Goal: Transaction & Acquisition: Purchase product/service

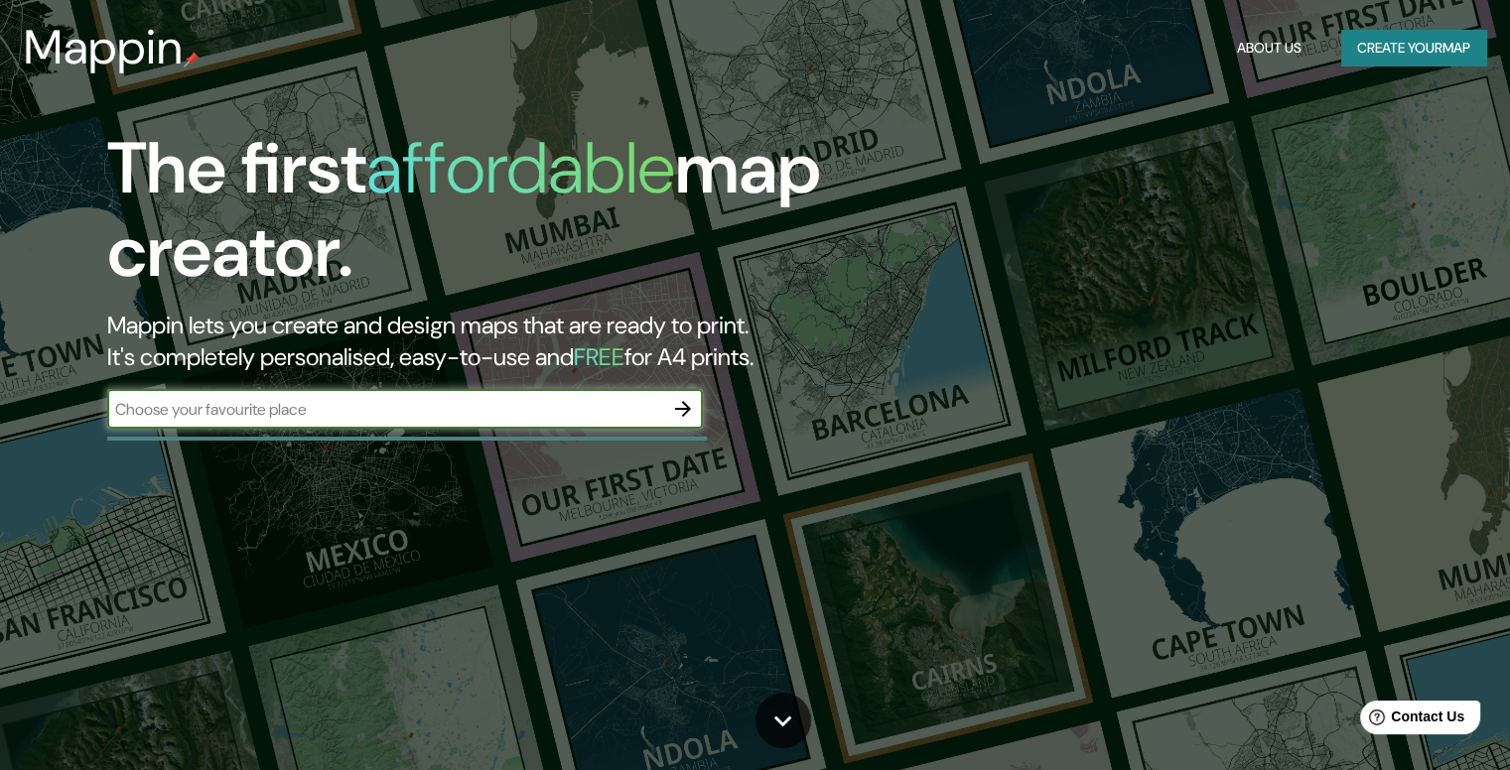
click at [649, 410] on input "text" at bounding box center [385, 409] width 556 height 23
type input "cordoba [GEOGRAPHIC_DATA]"
click at [695, 400] on icon "button" at bounding box center [683, 409] width 24 height 24
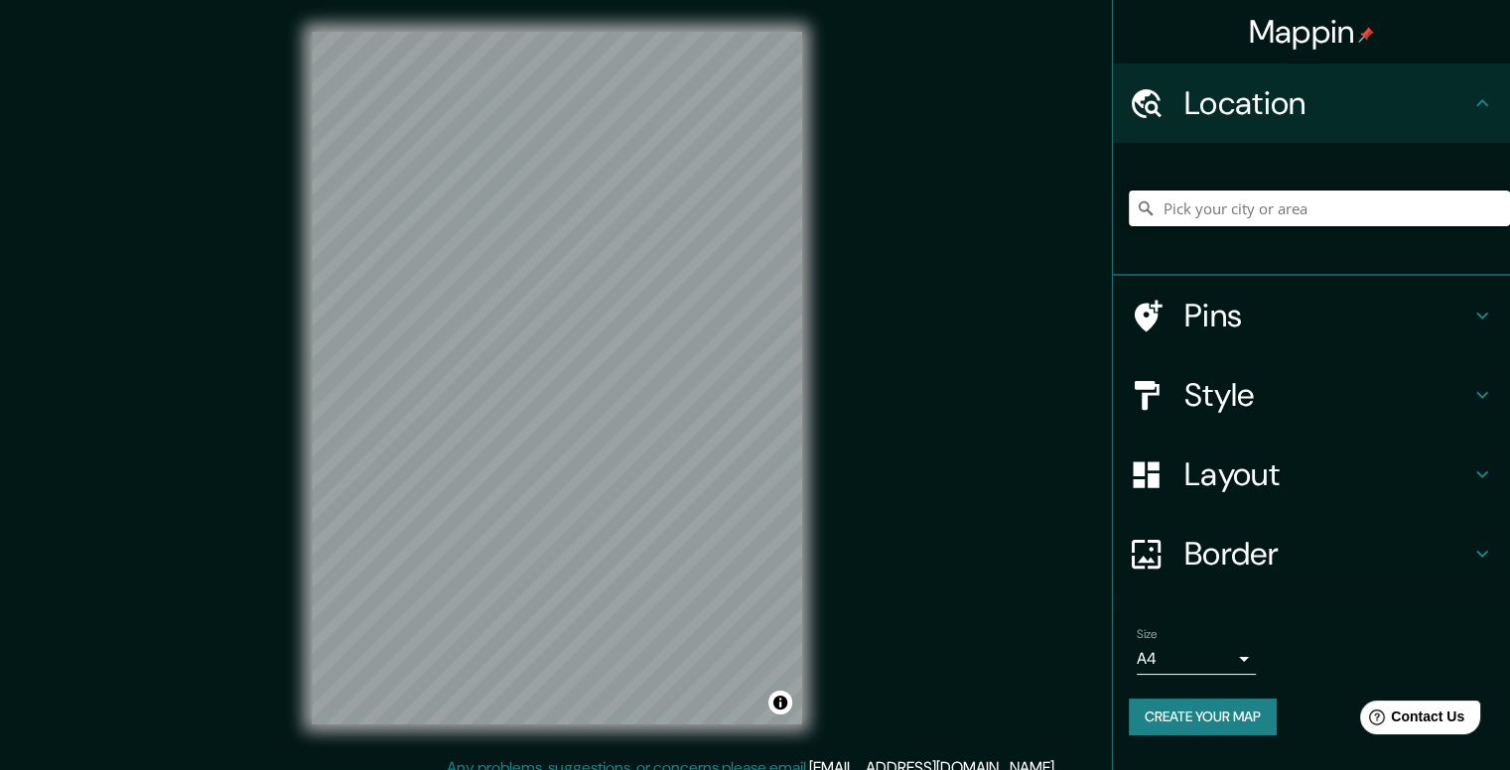
click at [1292, 206] on input "Pick your city or area" at bounding box center [1319, 209] width 381 height 36
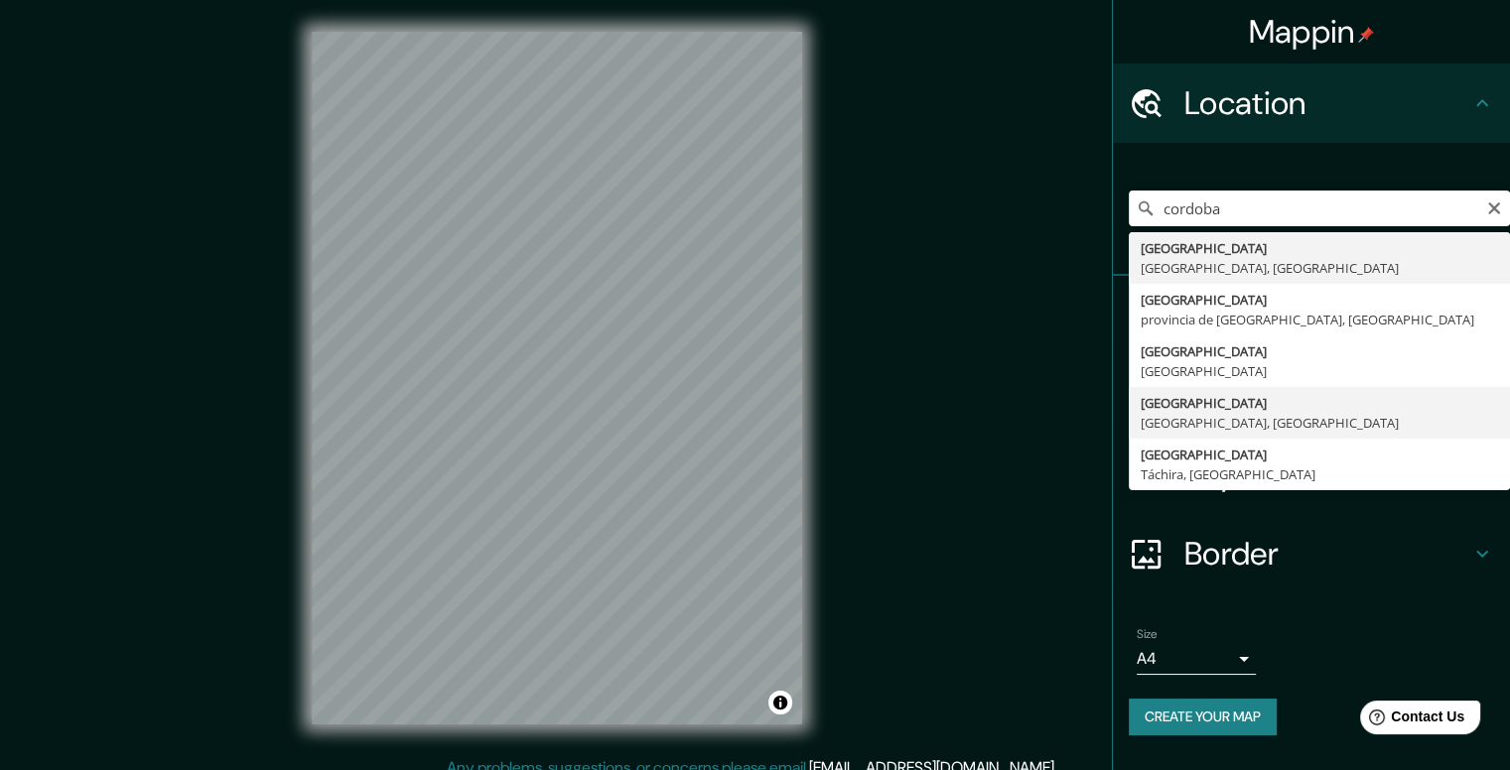
type input "[GEOGRAPHIC_DATA], [GEOGRAPHIC_DATA], [GEOGRAPHIC_DATA]"
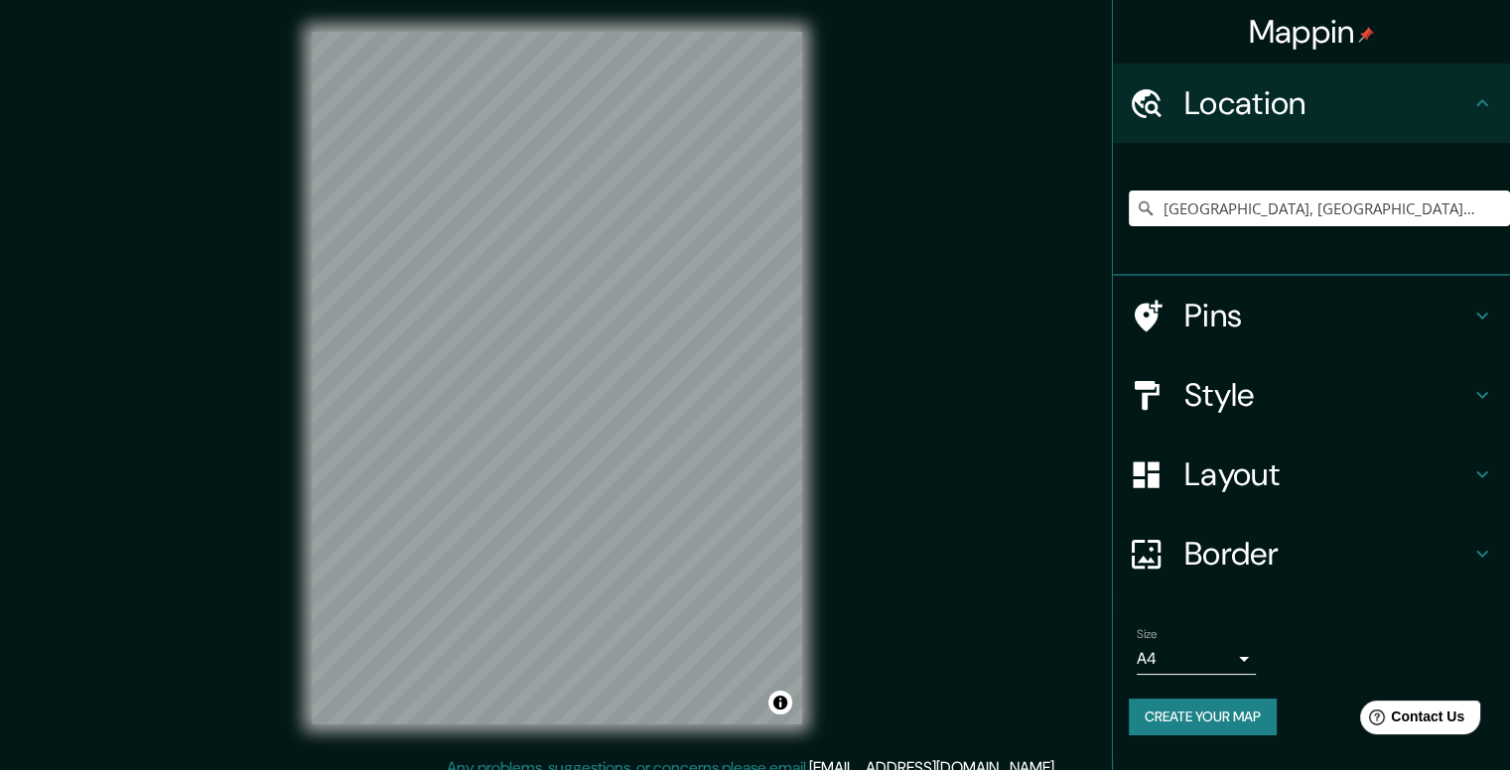
click at [1318, 386] on h4 "Style" at bounding box center [1327, 395] width 286 height 40
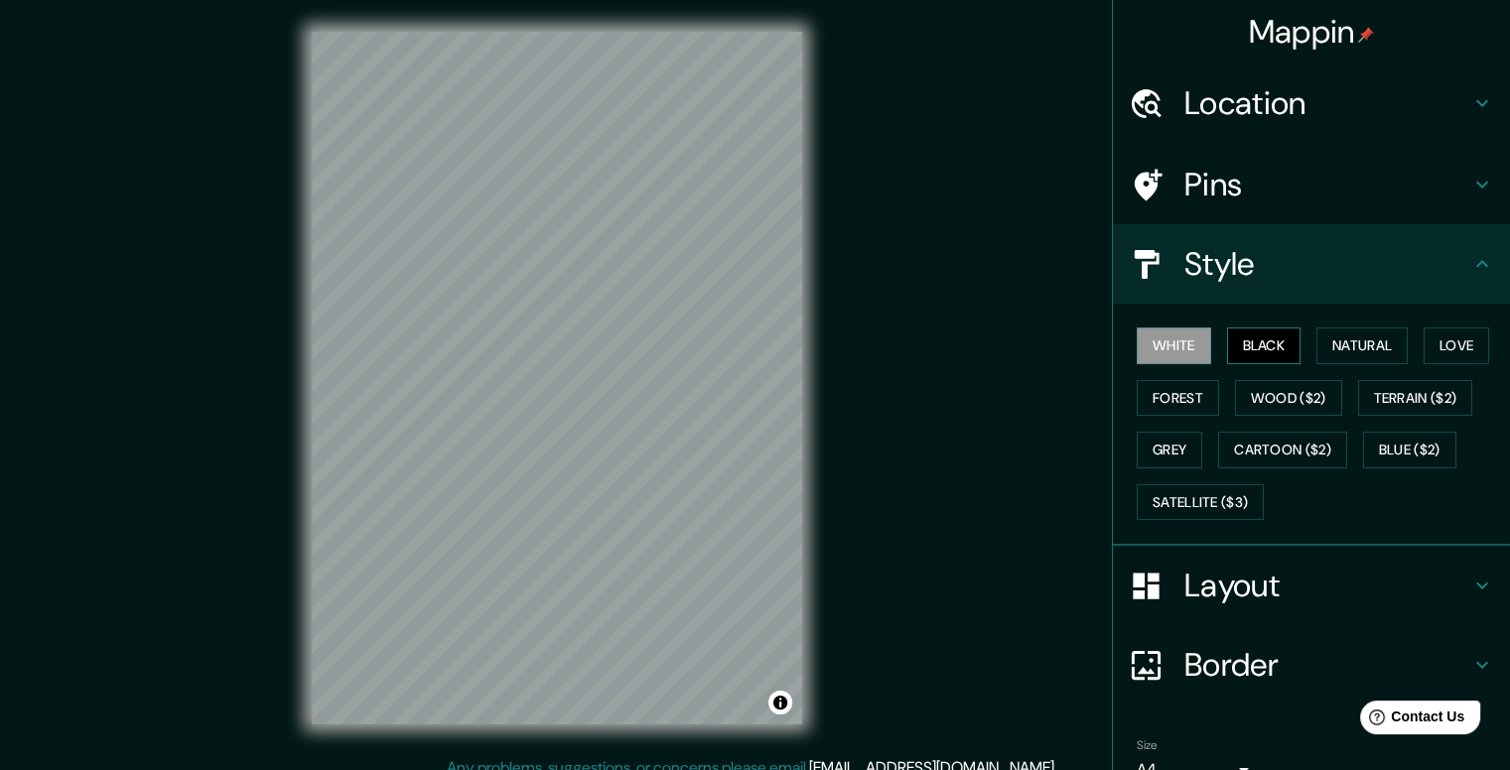
click at [1242, 342] on button "Black" at bounding box center [1264, 346] width 74 height 37
click at [1350, 337] on button "Natural" at bounding box center [1361, 346] width 91 height 37
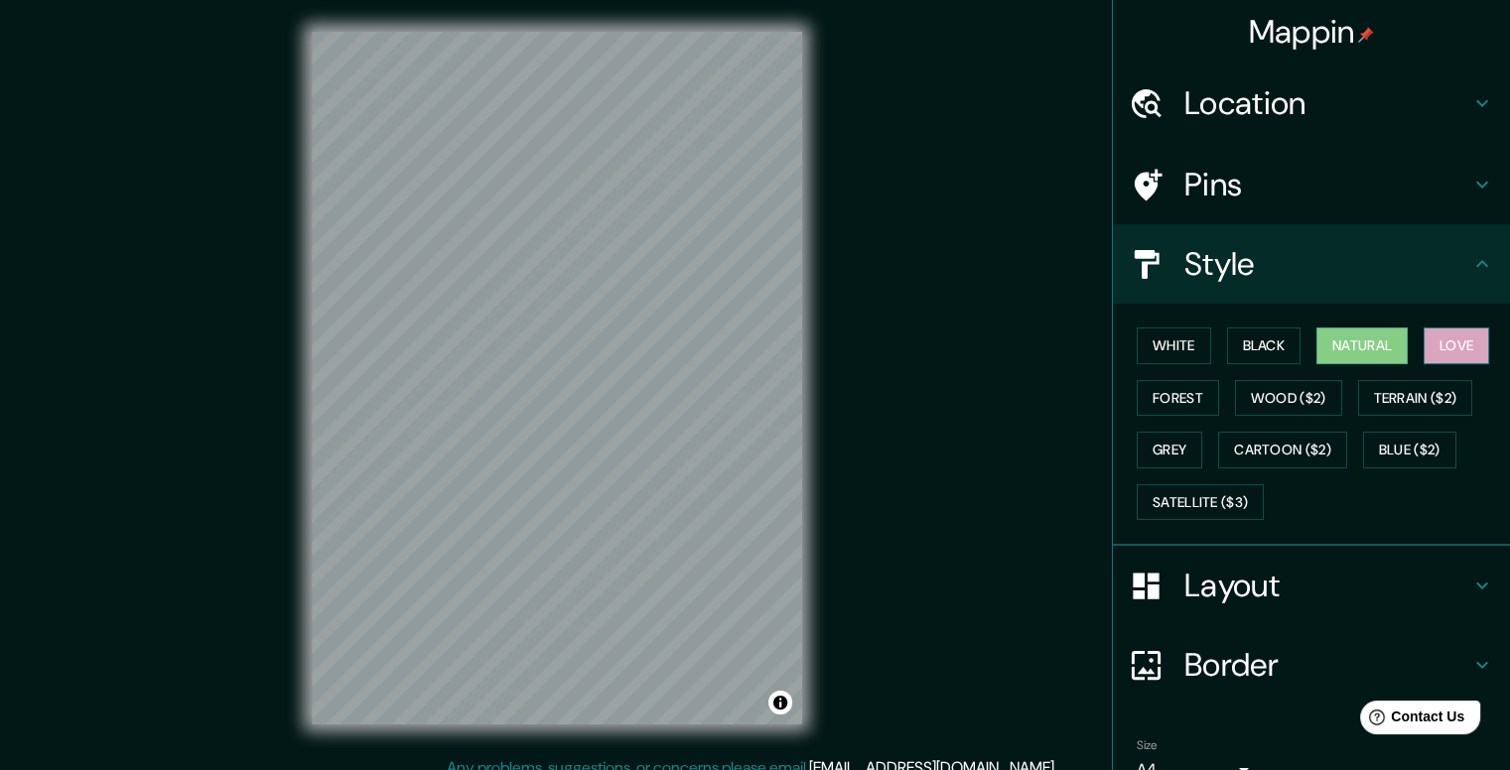
click at [1463, 346] on button "Love" at bounding box center [1457, 346] width 66 height 37
click at [1425, 398] on button "Terrain ($2)" at bounding box center [1415, 398] width 115 height 37
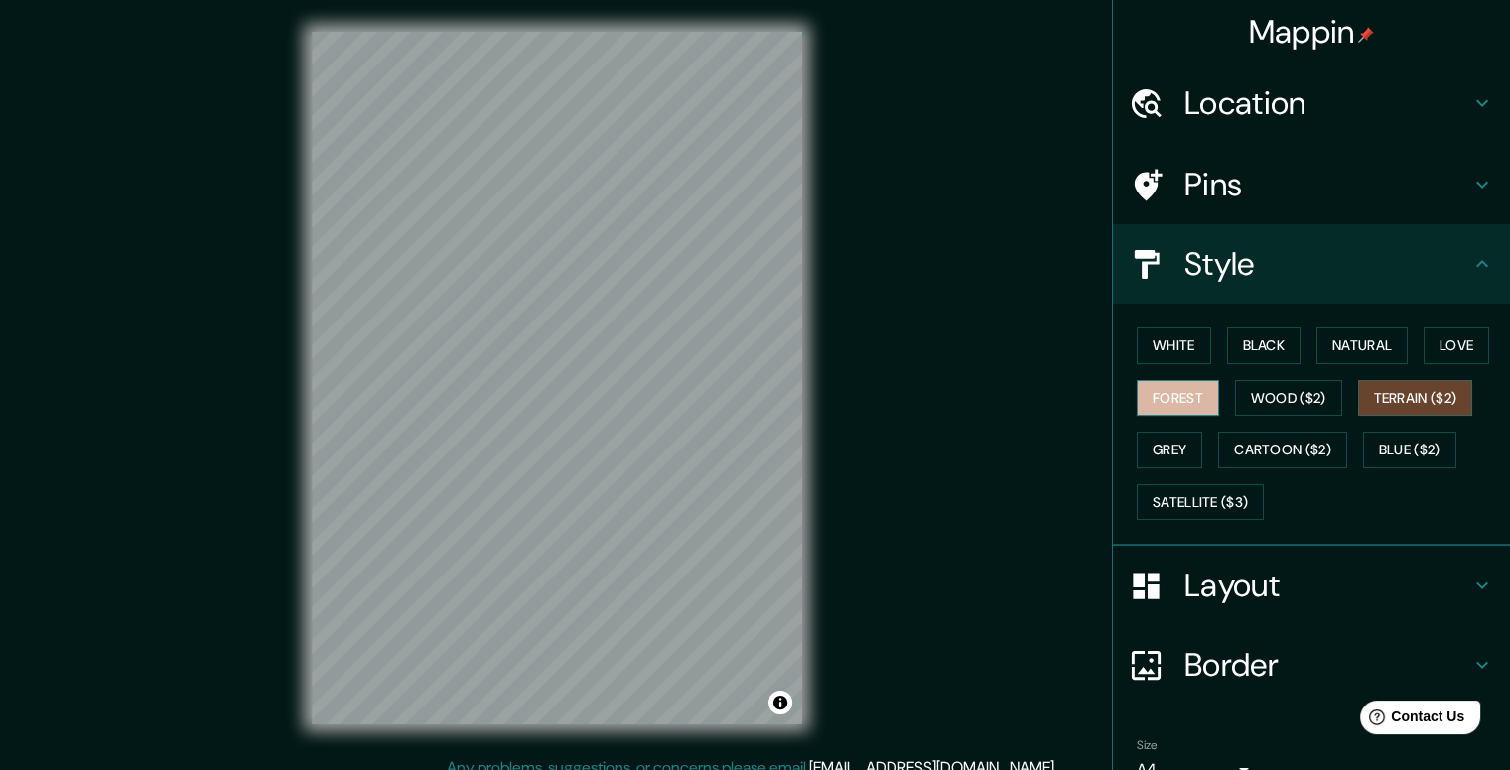
click at [1160, 386] on button "Forest" at bounding box center [1178, 398] width 82 height 37
click at [1152, 444] on button "Grey" at bounding box center [1170, 450] width 66 height 37
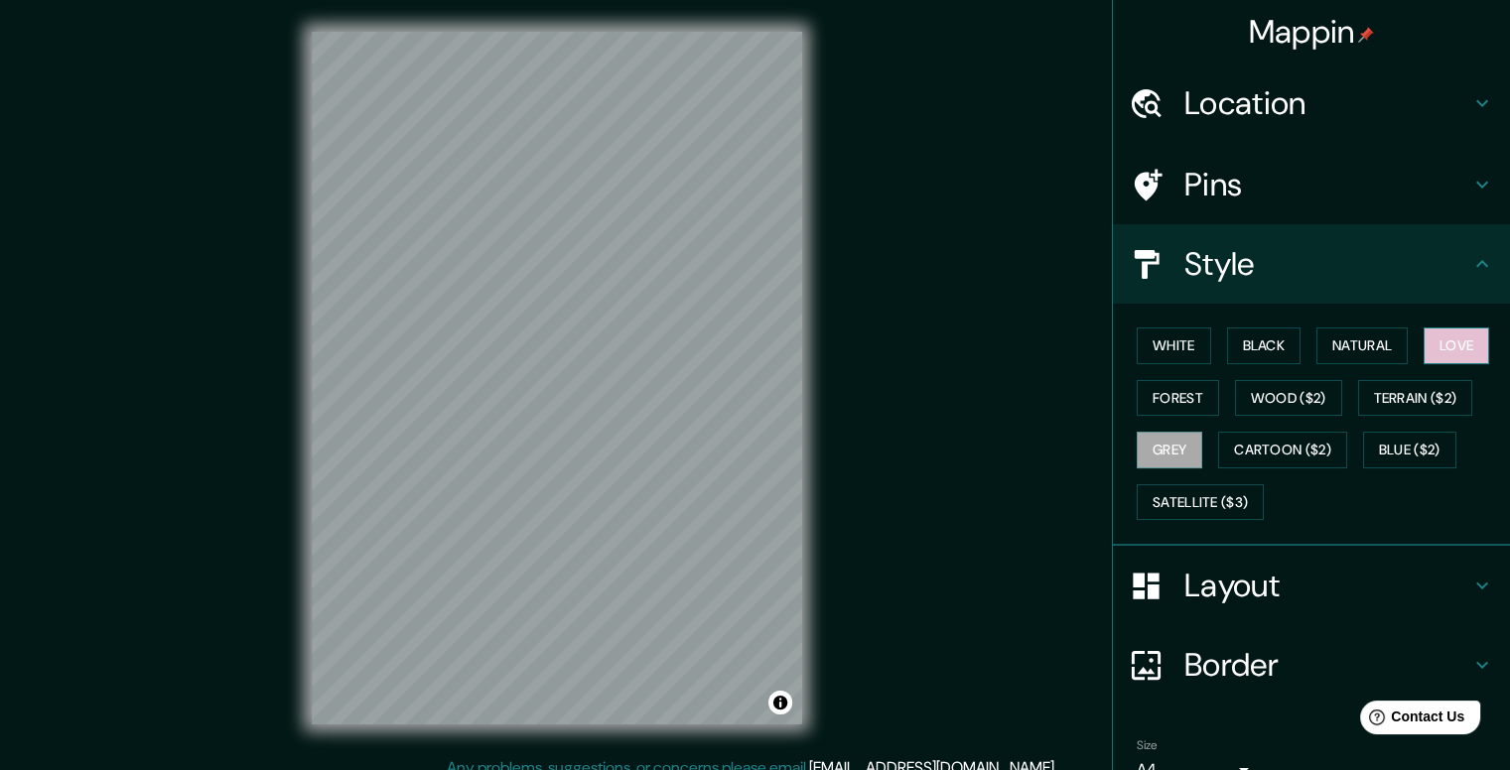
click at [1441, 343] on button "Love" at bounding box center [1457, 346] width 66 height 37
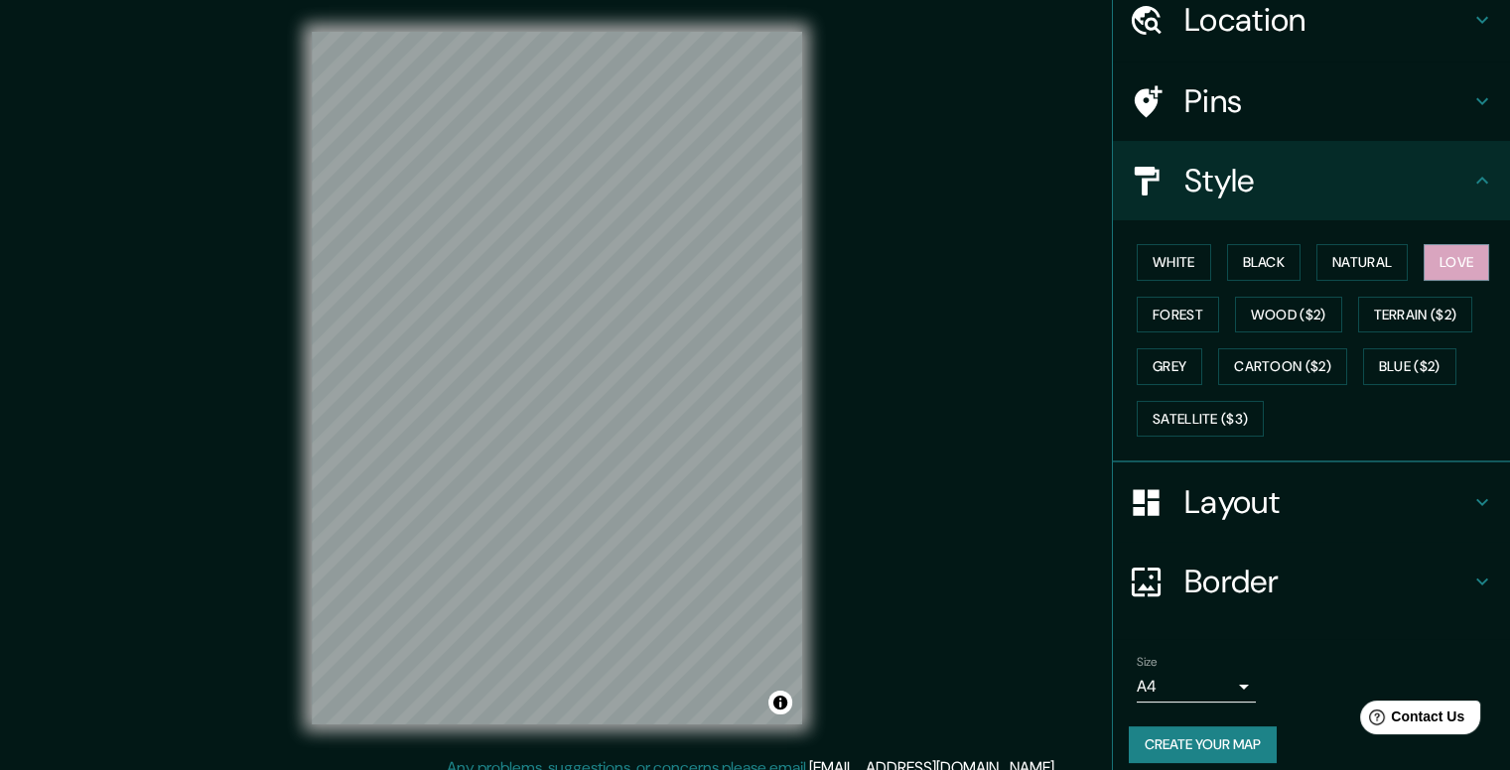
scroll to position [96, 0]
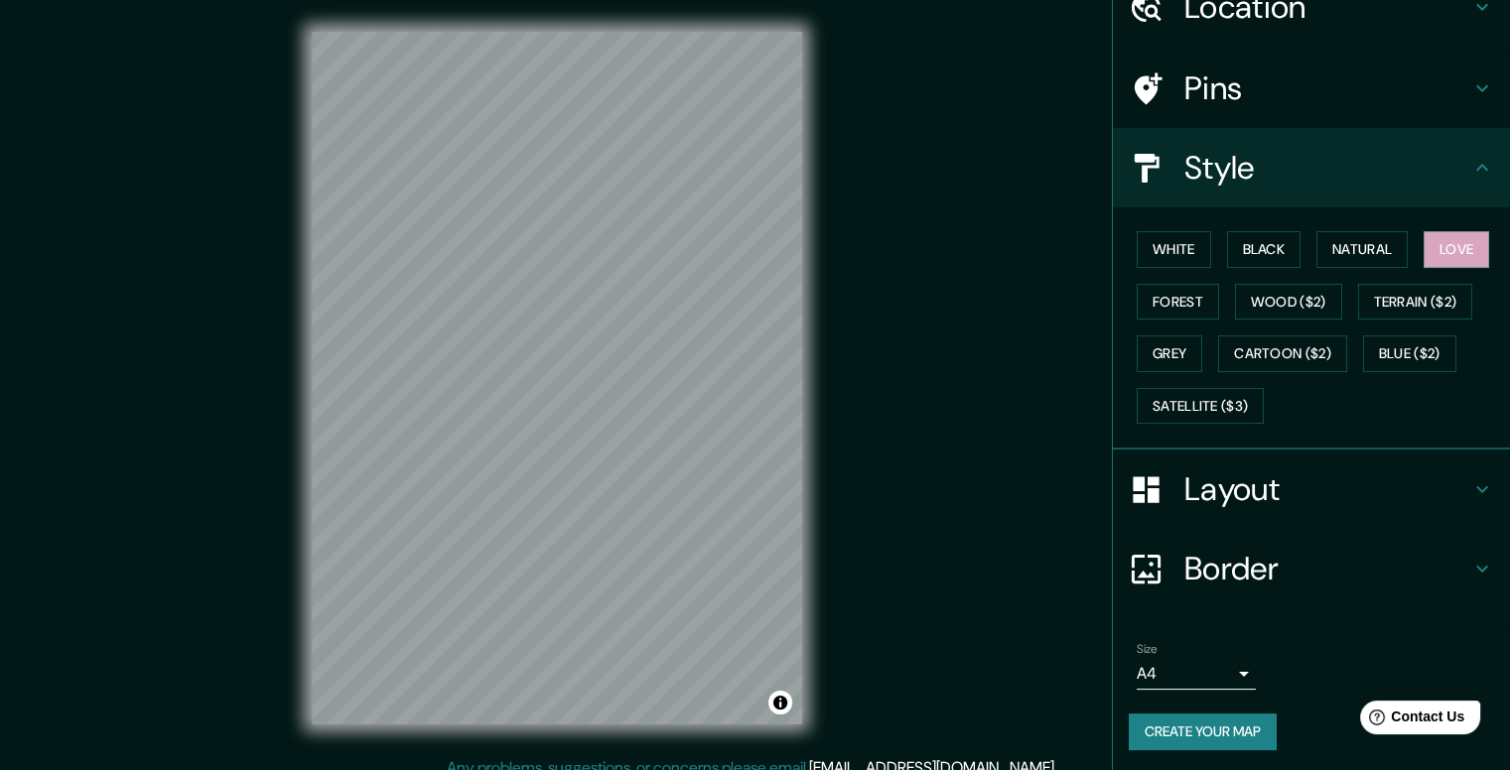
click at [1334, 477] on h4 "Layout" at bounding box center [1327, 490] width 286 height 40
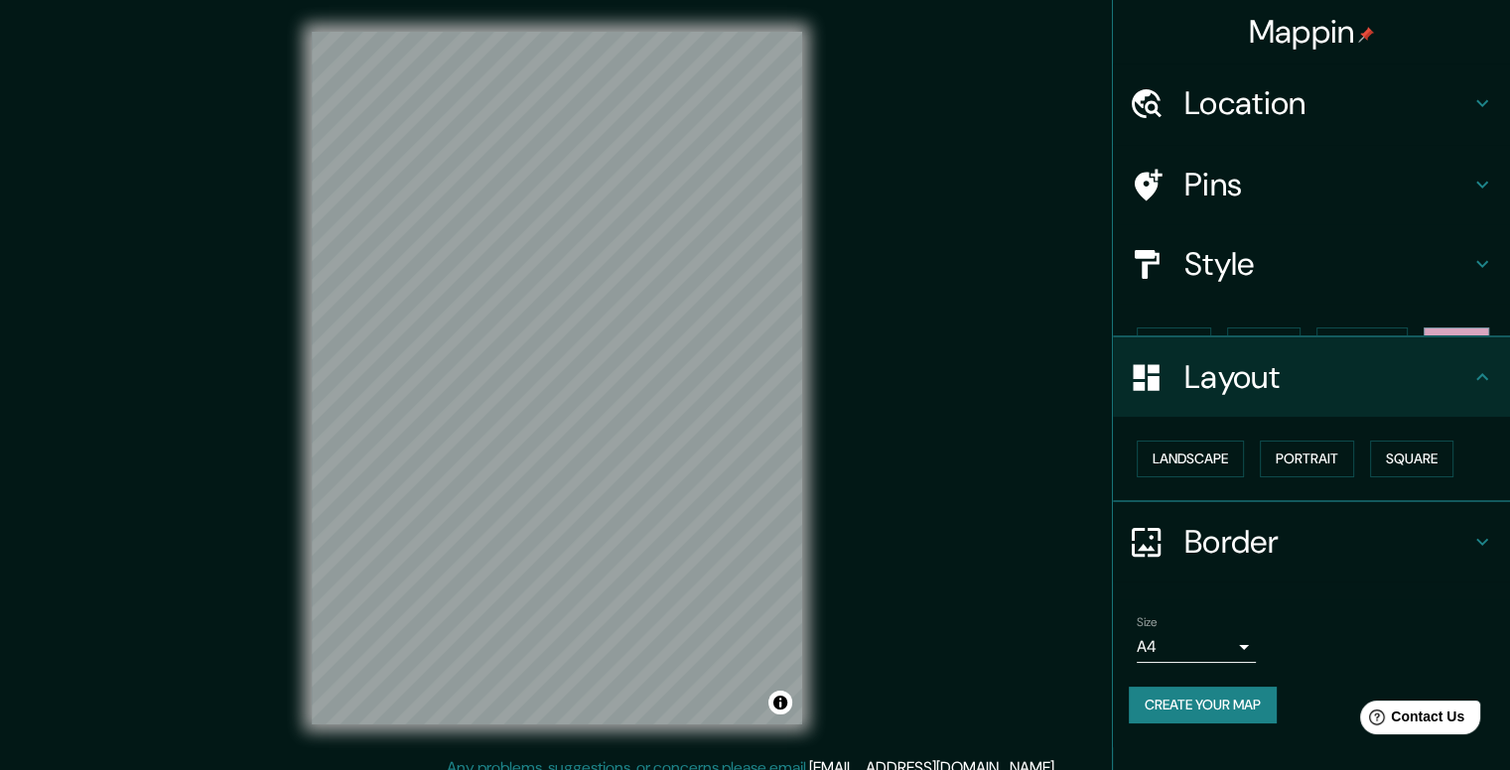
scroll to position [0, 0]
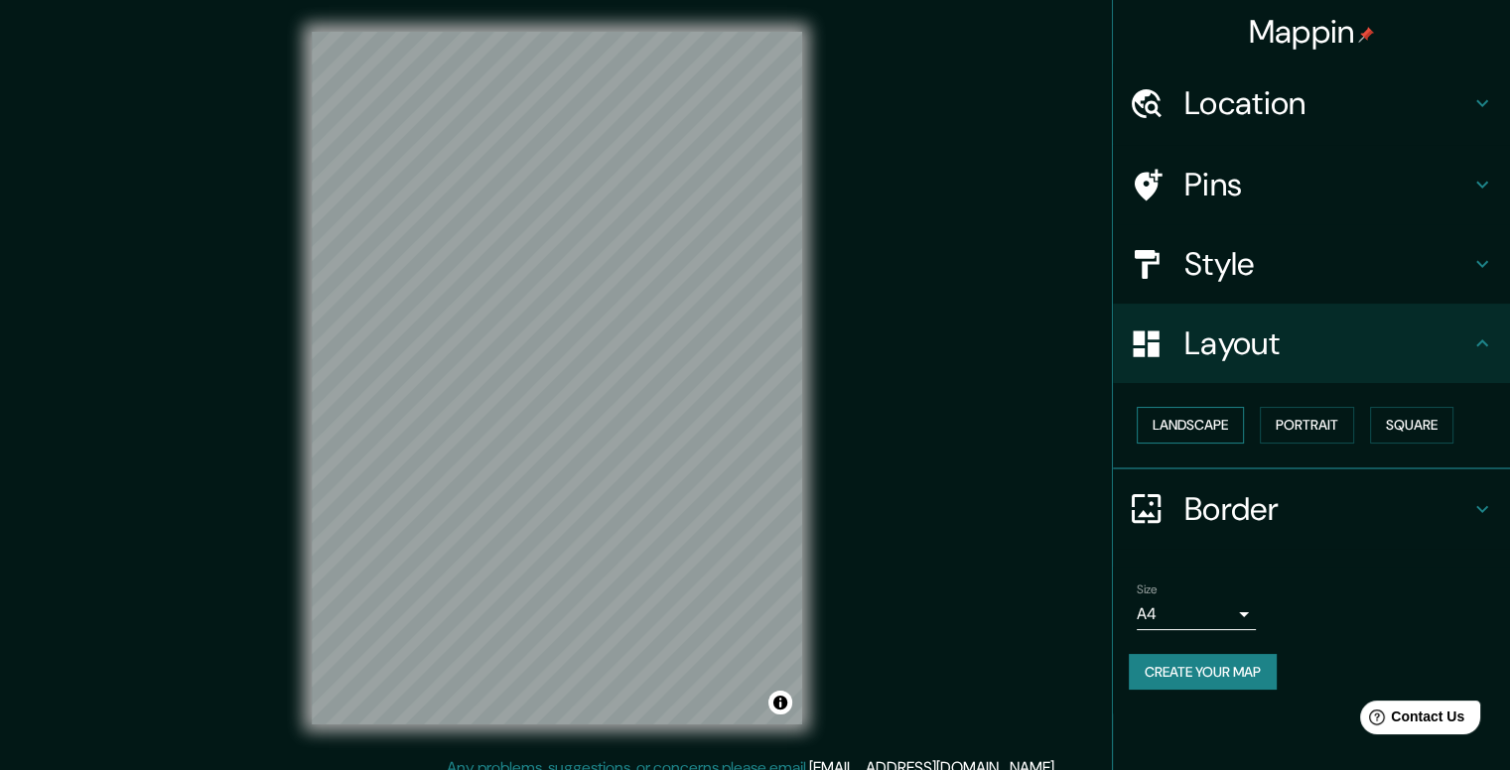
click at [1191, 417] on button "Landscape" at bounding box center [1190, 425] width 107 height 37
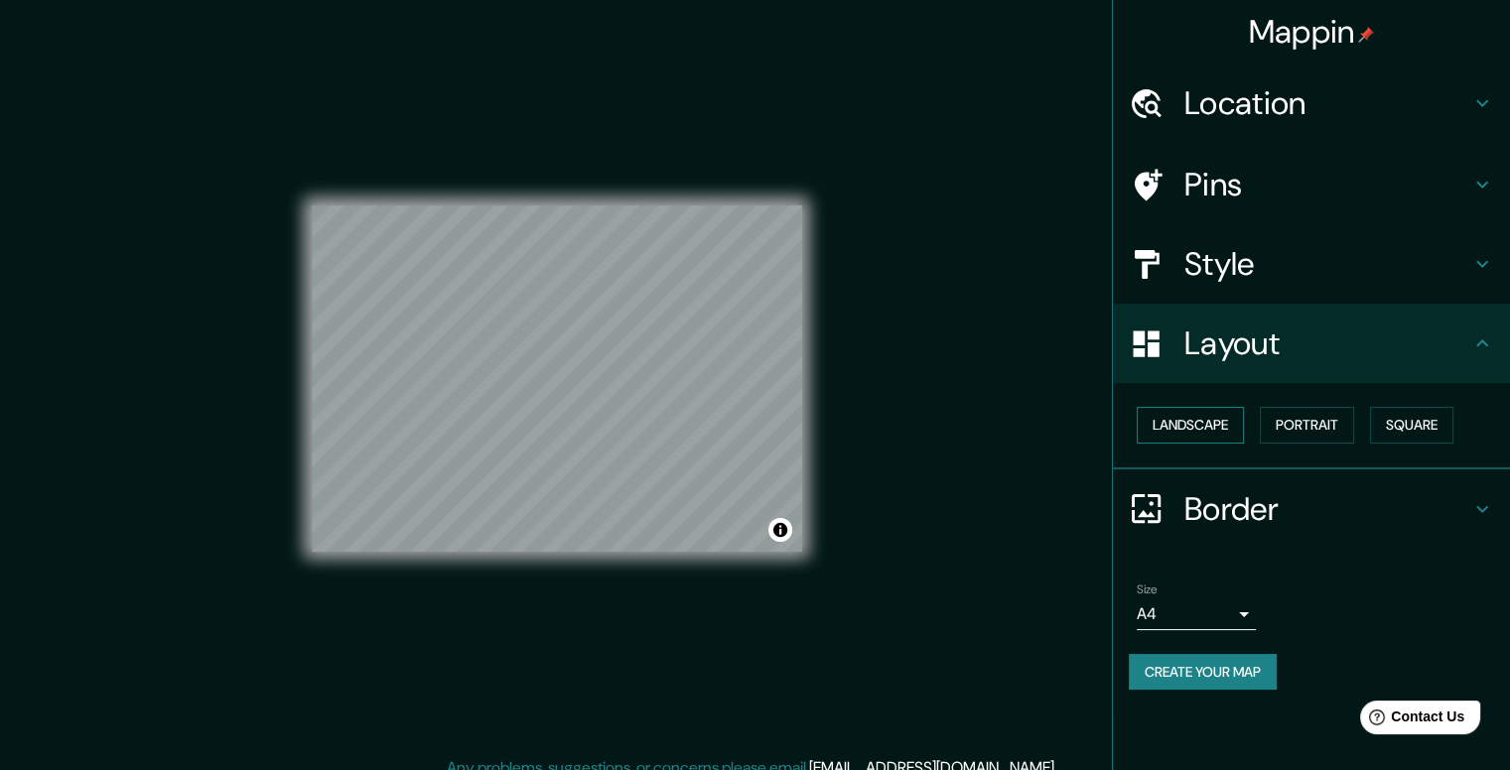
click at [1191, 417] on button "Landscape" at bounding box center [1190, 425] width 107 height 37
click at [1350, 441] on button "Portrait" at bounding box center [1307, 425] width 94 height 37
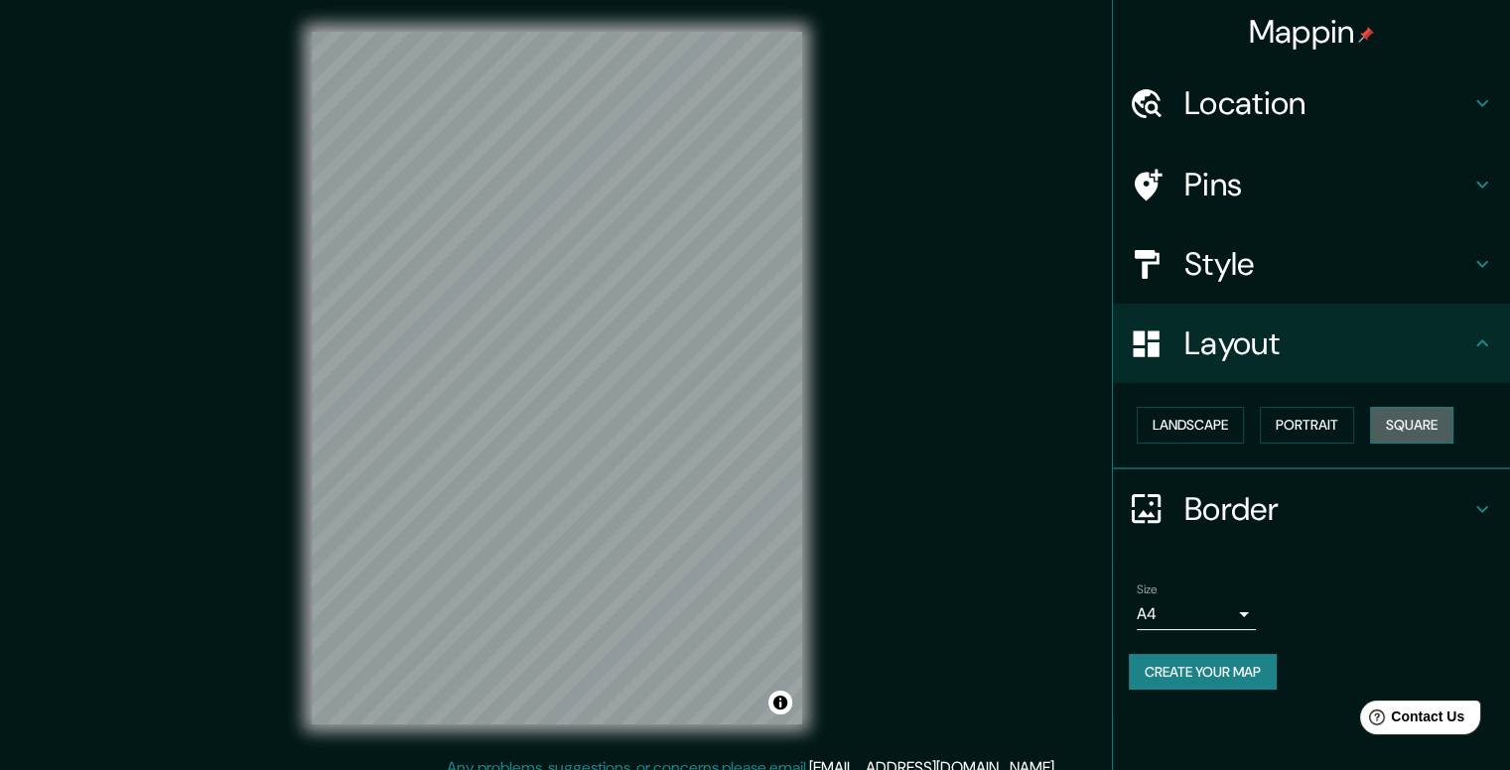
click at [1400, 426] on button "Square" at bounding box center [1411, 425] width 83 height 37
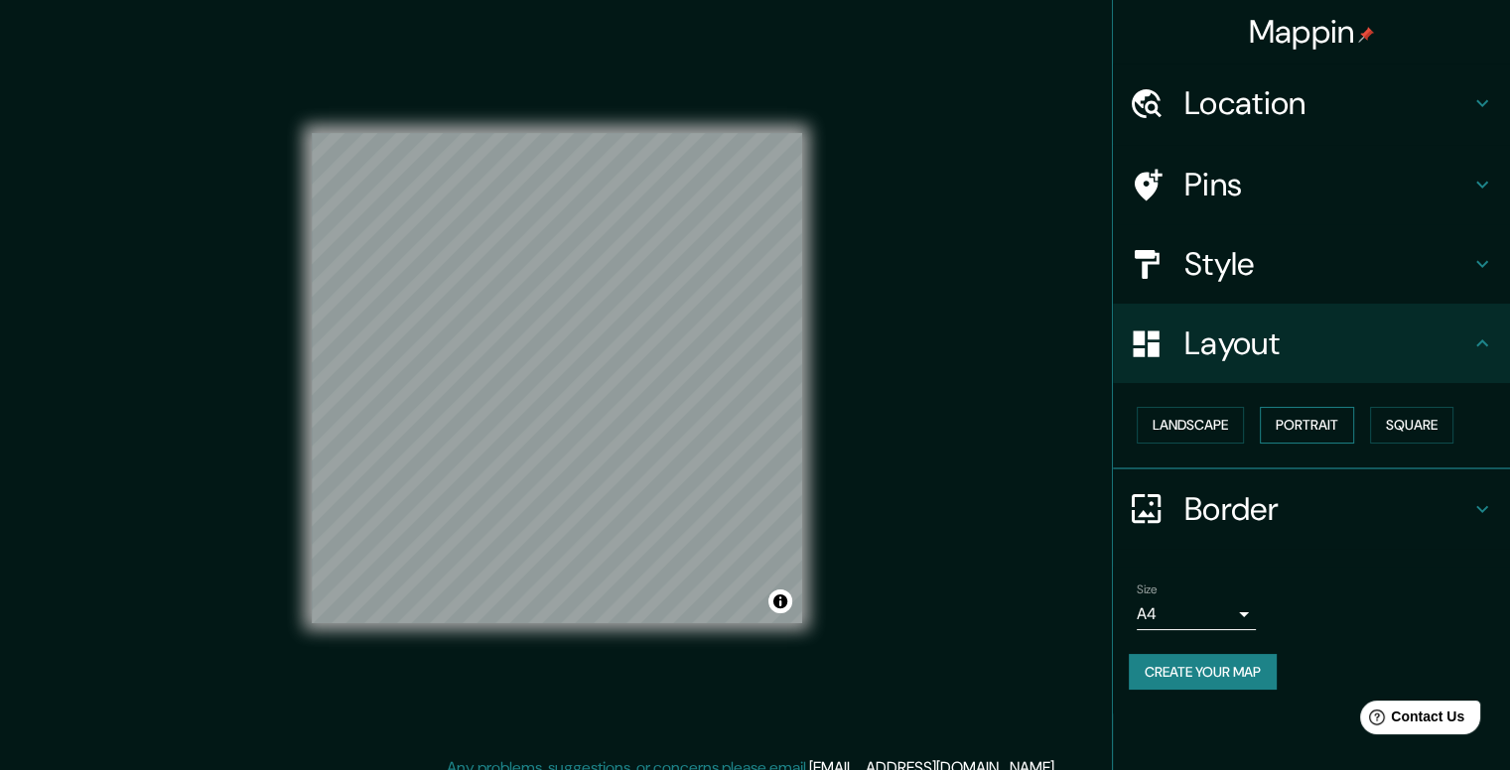
click at [1276, 419] on button "Portrait" at bounding box center [1307, 425] width 94 height 37
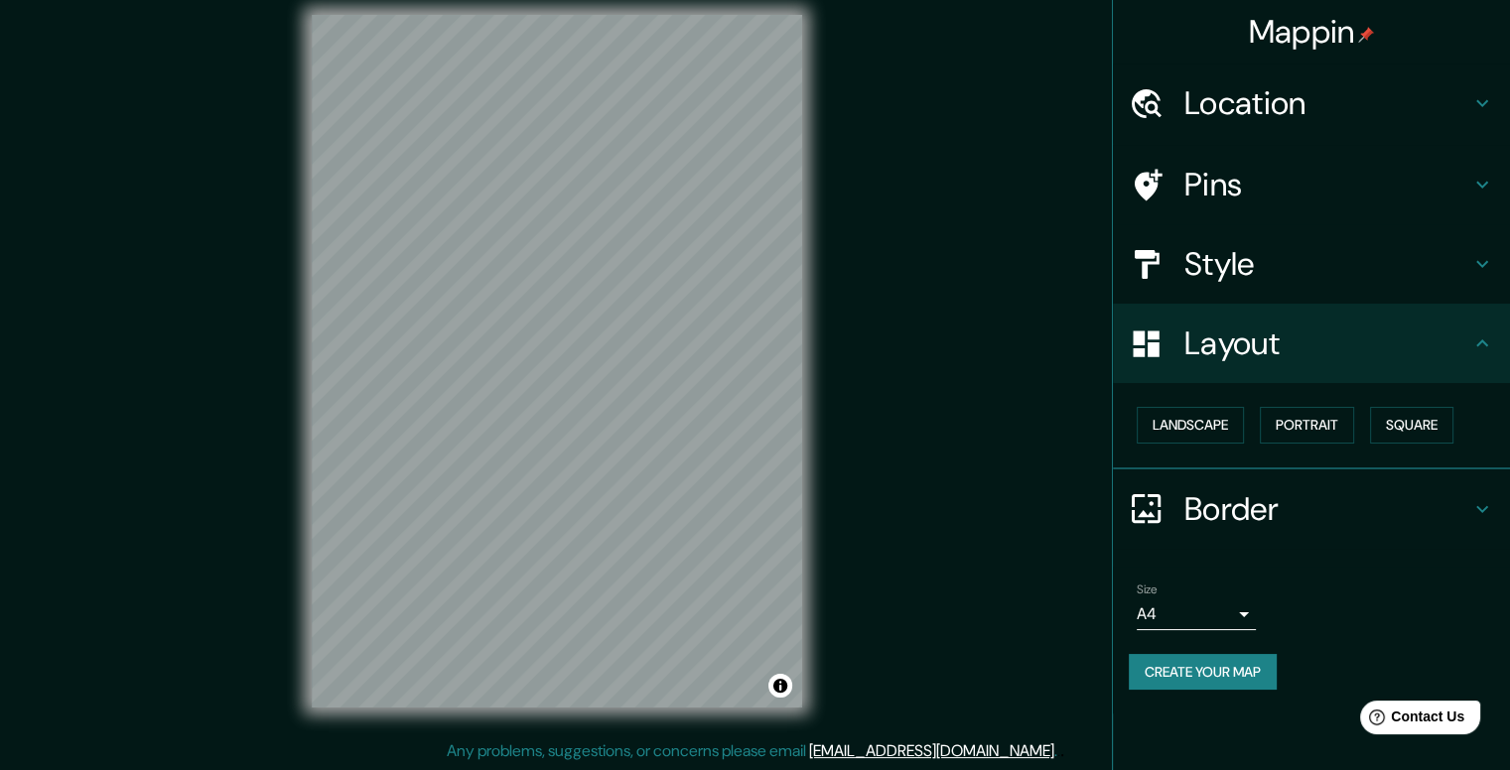
scroll to position [18, 0]
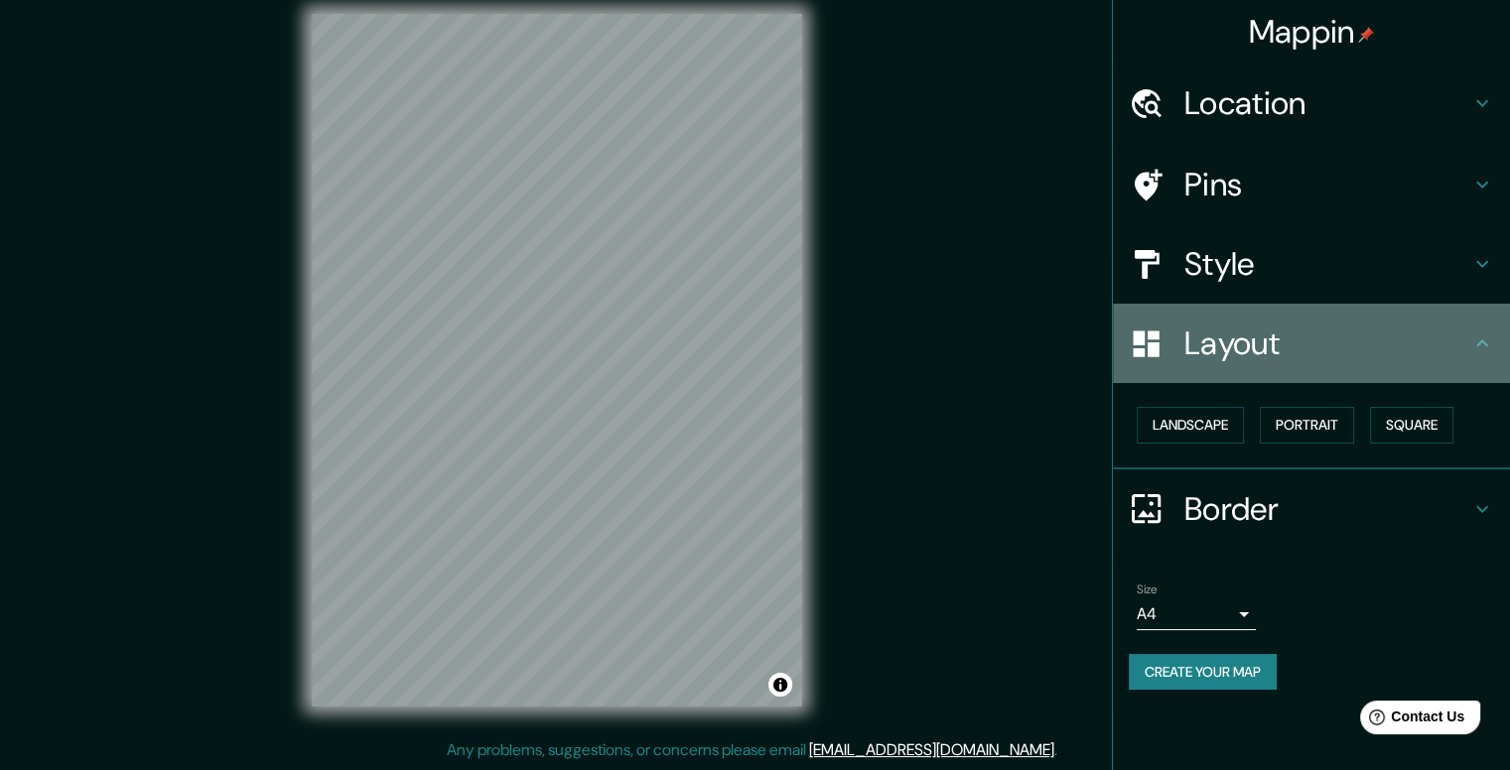
click at [1388, 335] on h4 "Layout" at bounding box center [1327, 344] width 286 height 40
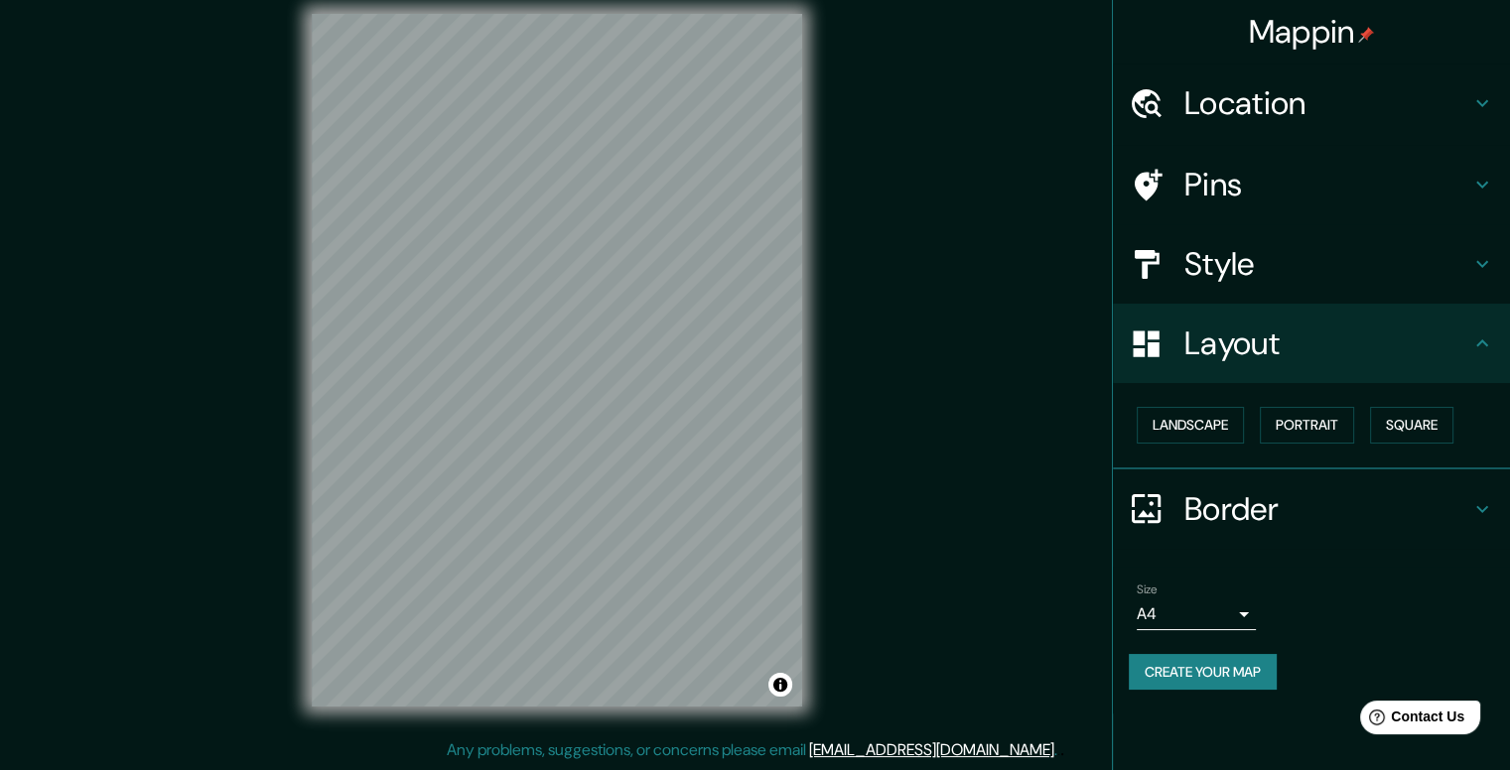
click at [1474, 333] on icon at bounding box center [1482, 344] width 24 height 24
click at [1477, 176] on icon at bounding box center [1482, 185] width 24 height 24
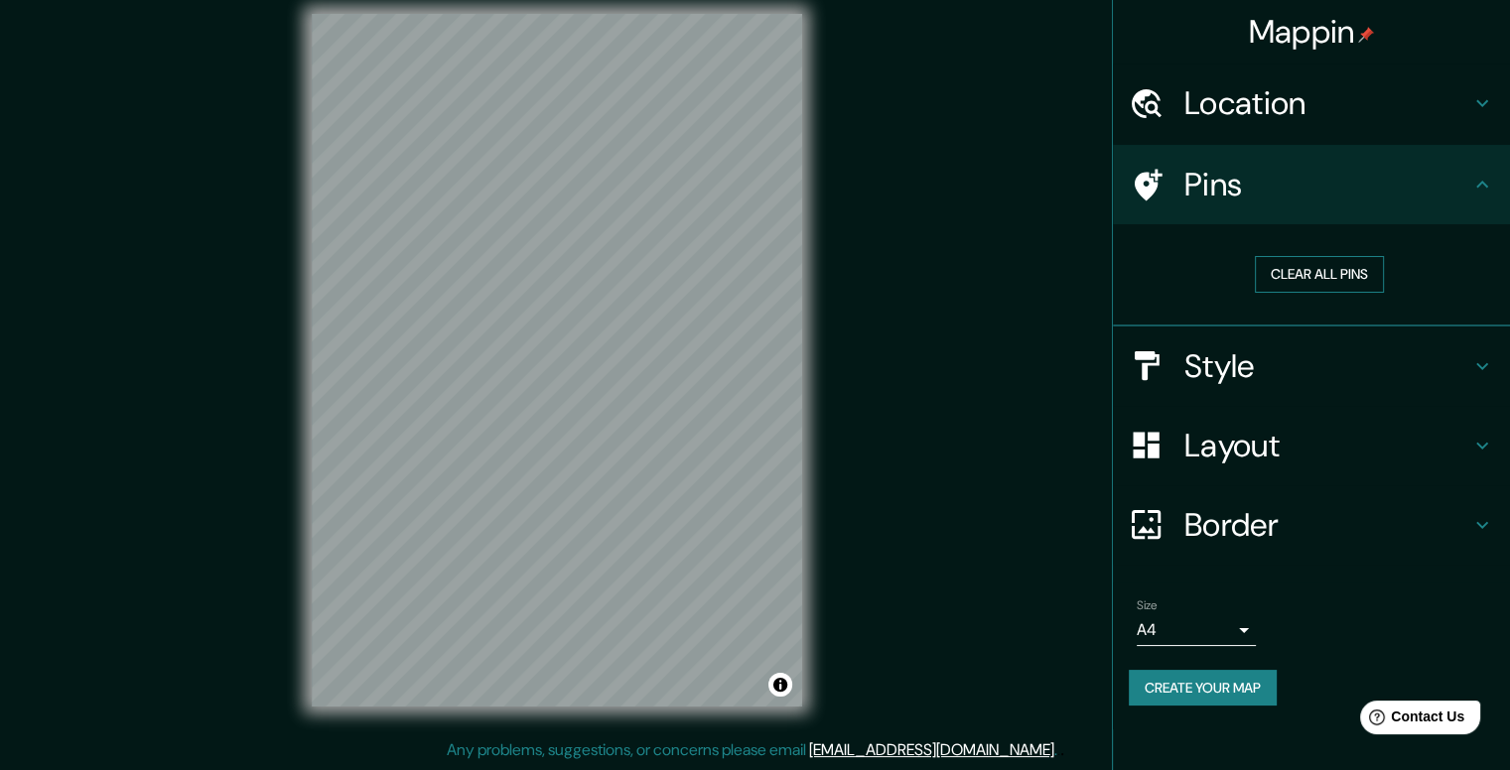
click at [1332, 275] on button "Clear all pins" at bounding box center [1319, 274] width 129 height 37
click at [1467, 195] on h4 "Pins" at bounding box center [1327, 185] width 286 height 40
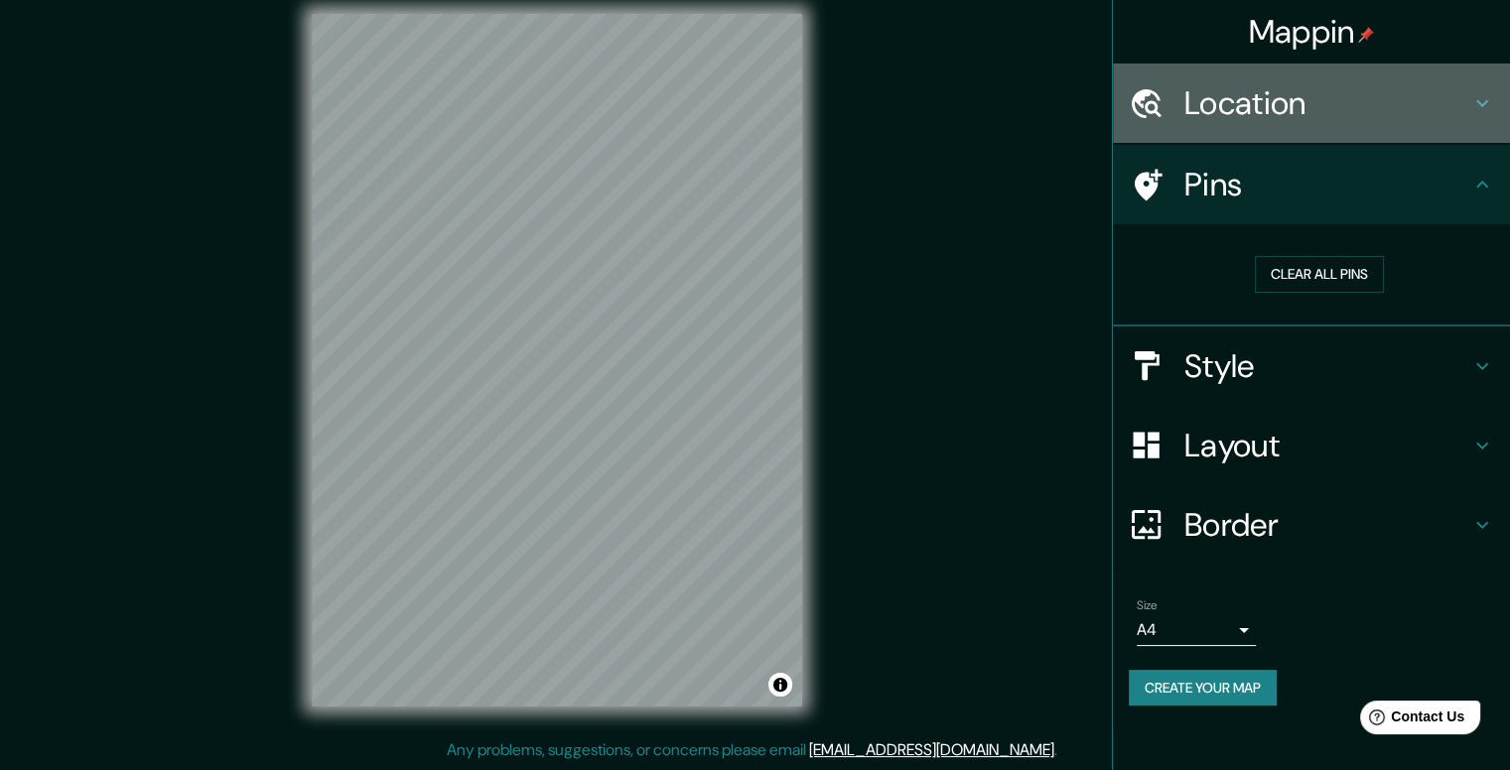
click at [1485, 95] on icon at bounding box center [1482, 103] width 24 height 24
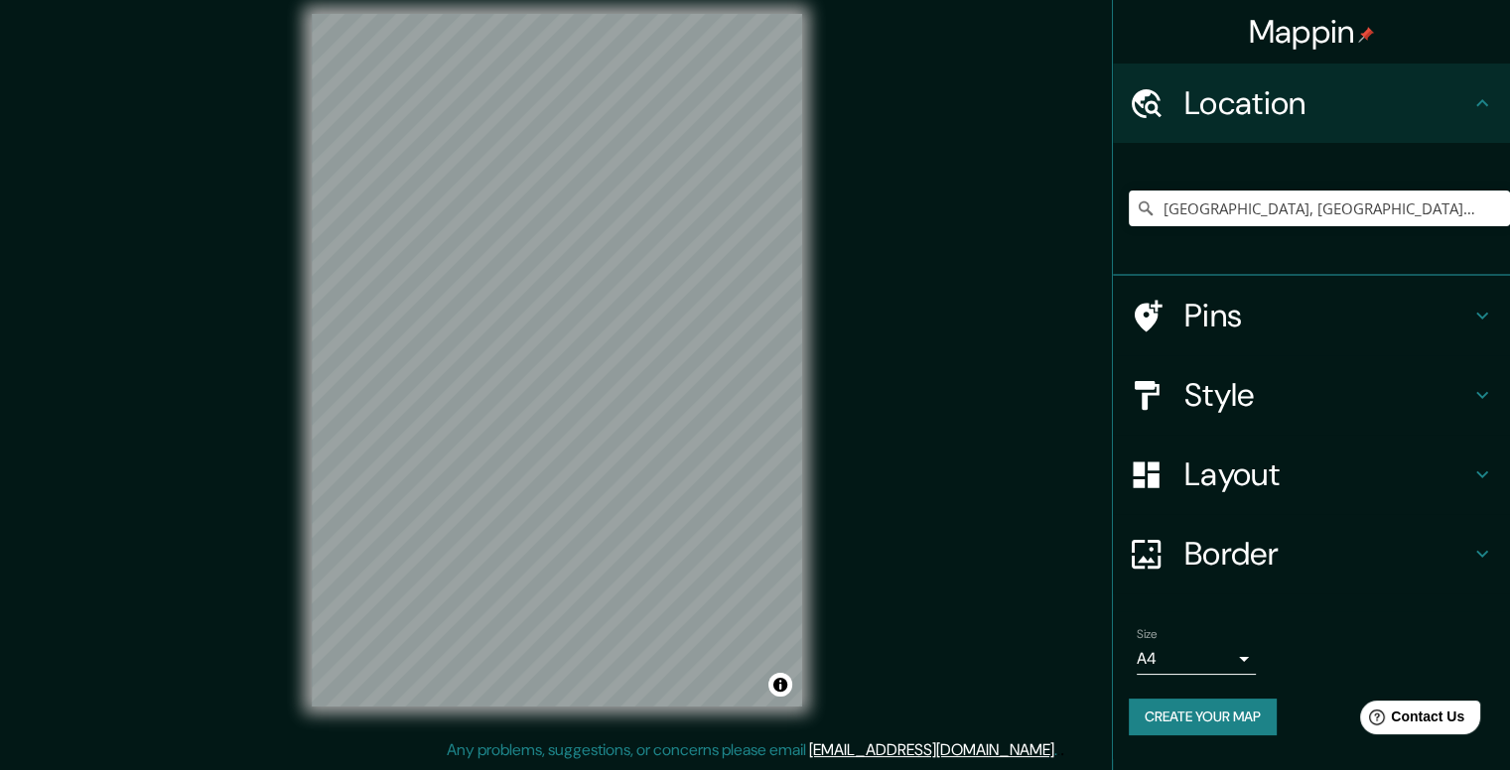
click at [1484, 96] on icon at bounding box center [1482, 103] width 24 height 24
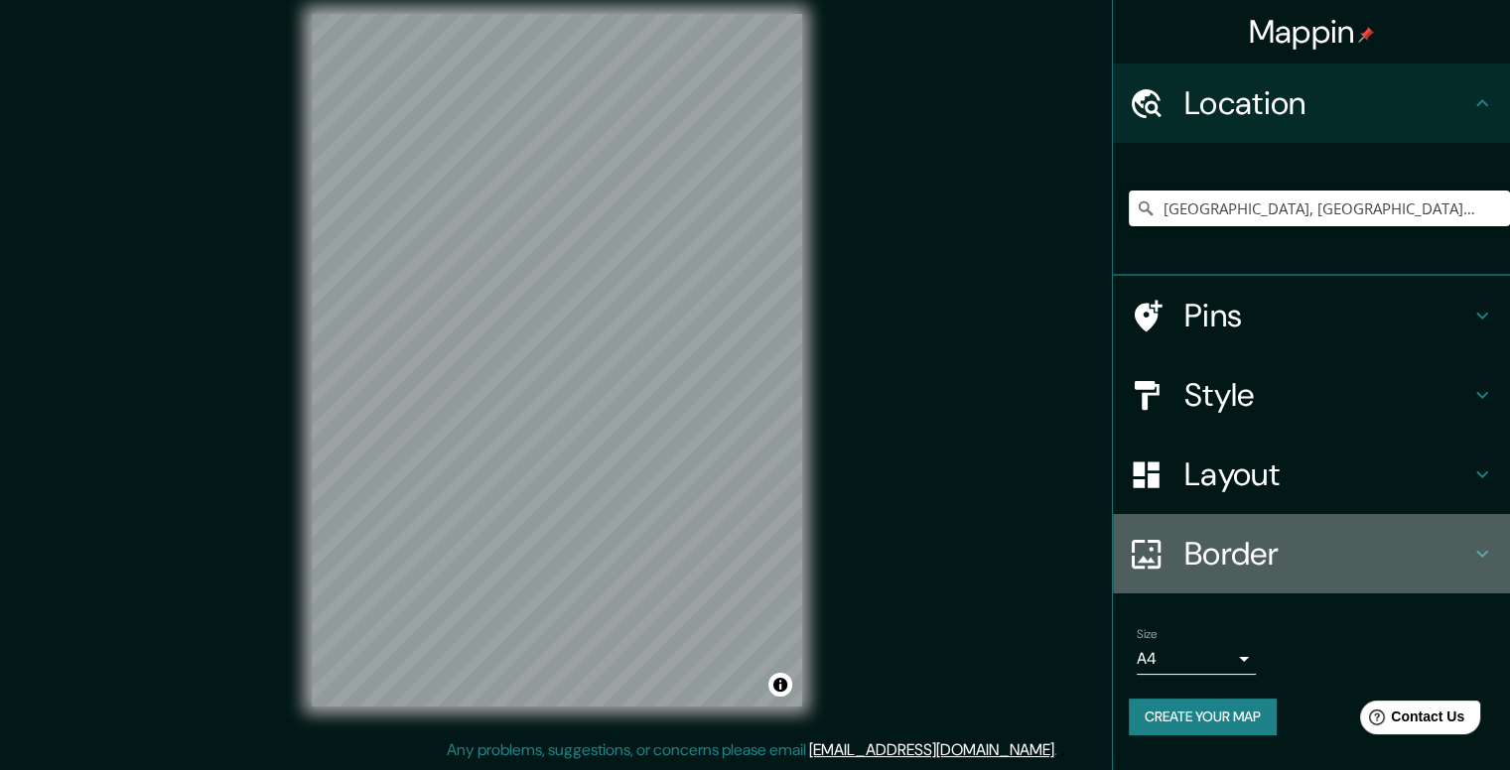
click at [1430, 539] on h4 "Border" at bounding box center [1327, 554] width 286 height 40
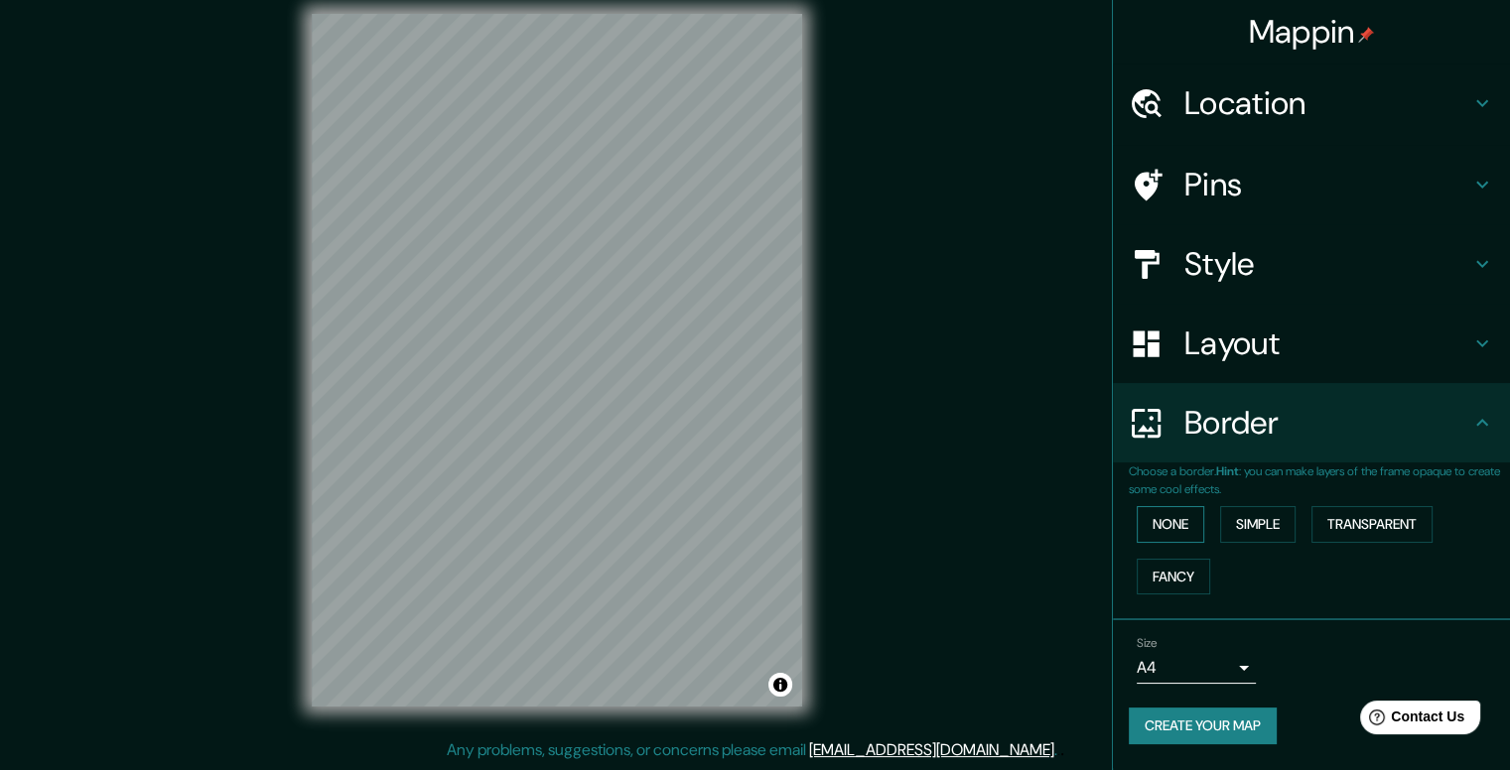
click at [1197, 519] on button "None" at bounding box center [1171, 524] width 68 height 37
click at [1259, 521] on button "Simple" at bounding box center [1257, 524] width 75 height 37
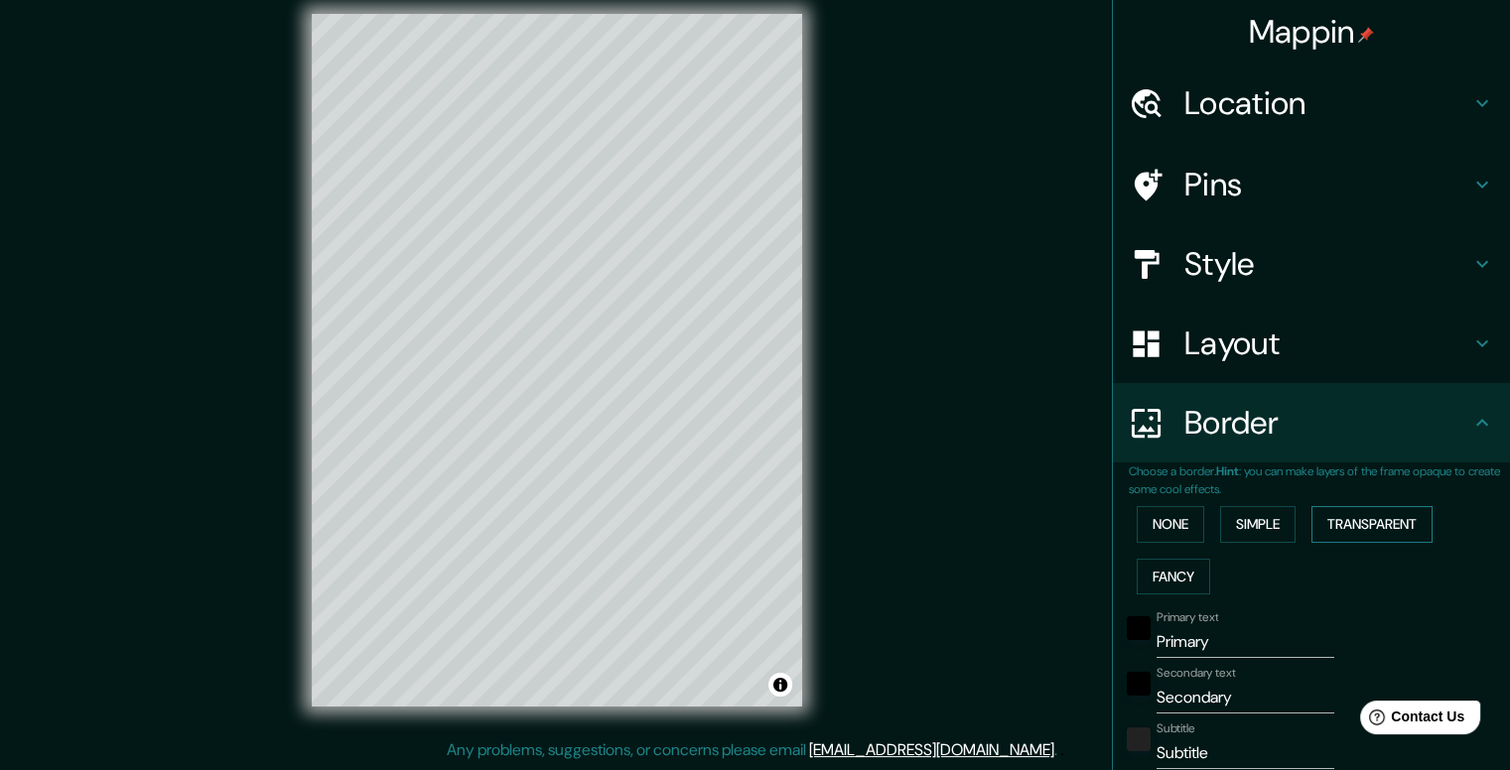
click at [1329, 516] on button "Transparent" at bounding box center [1371, 524] width 121 height 37
click at [1169, 570] on button "Fancy" at bounding box center [1173, 577] width 73 height 37
click at [1168, 531] on button "None" at bounding box center [1171, 524] width 68 height 37
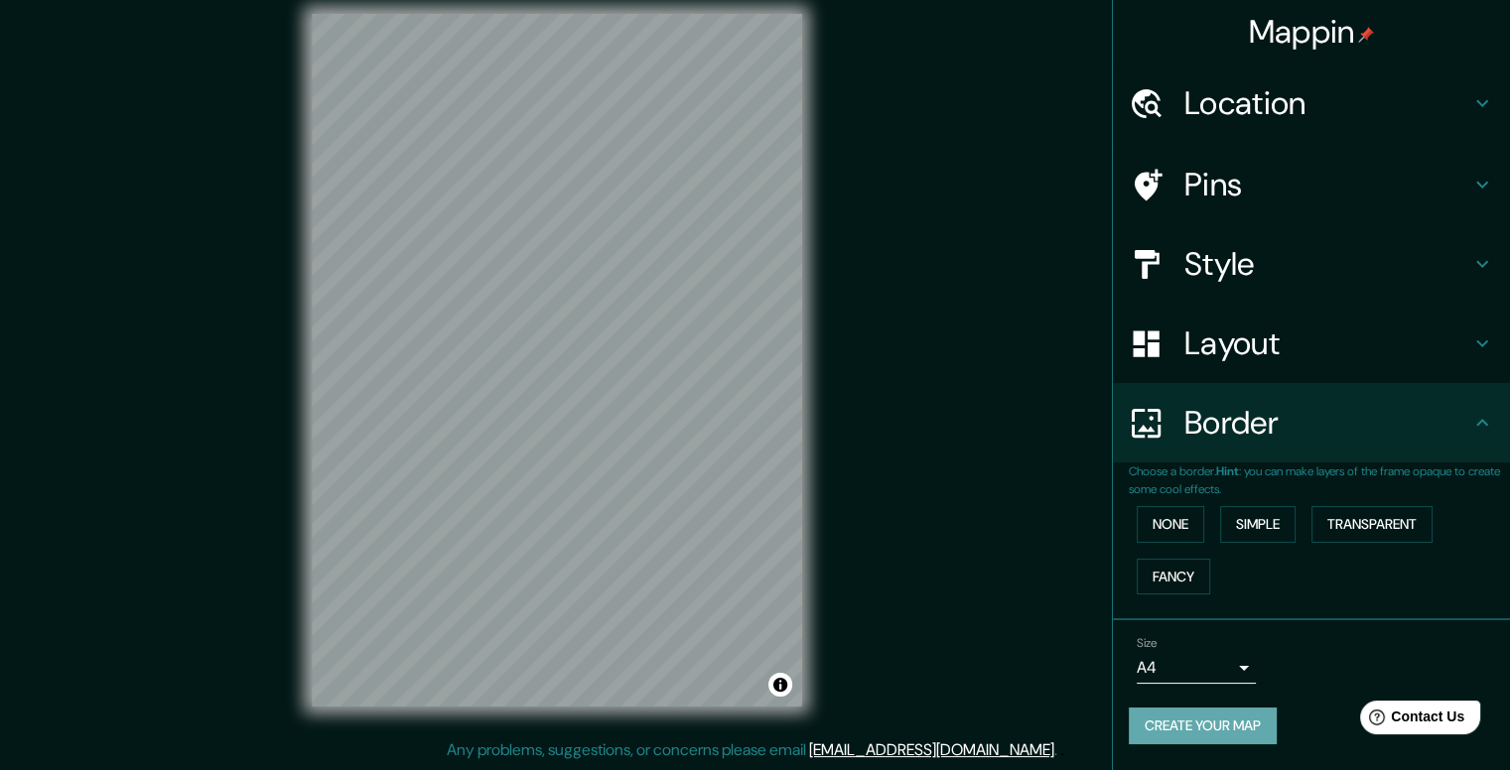
click at [1227, 720] on button "Create your map" at bounding box center [1203, 726] width 148 height 37
click at [1237, 724] on button "Create your map" at bounding box center [1203, 726] width 148 height 37
